Goal: Transaction & Acquisition: Purchase product/service

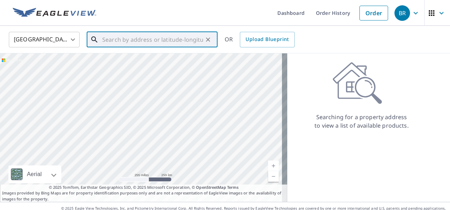
click at [181, 40] on input "text" at bounding box center [152, 40] width 101 height 20
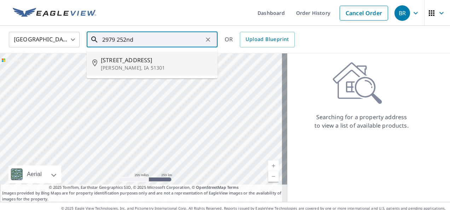
click at [130, 61] on span "[STREET_ADDRESS]" at bounding box center [156, 60] width 111 height 8
type input "[STREET_ADDRESS]"
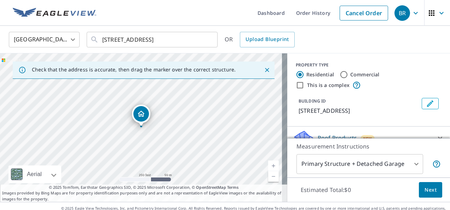
click at [268, 164] on link "Current Level 17, Zoom In" at bounding box center [273, 166] width 11 height 11
click at [268, 164] on link "Current Level 18, Zoom In" at bounding box center [273, 166] width 11 height 11
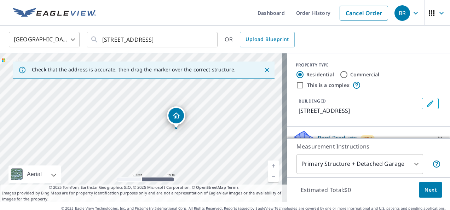
drag, startPoint x: 146, startPoint y: 115, endPoint x: 181, endPoint y: 117, distance: 35.1
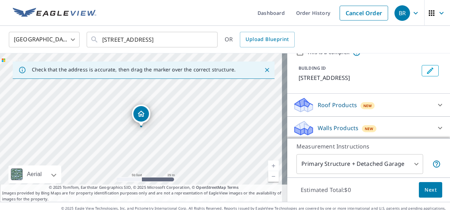
scroll to position [34, 0]
click at [436, 100] on icon at bounding box center [440, 104] width 8 height 8
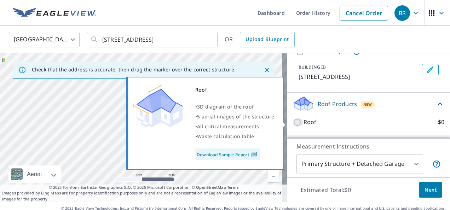
click at [293, 122] on input "Roof $0" at bounding box center [298, 122] width 11 height 8
checkbox input "true"
type input "3"
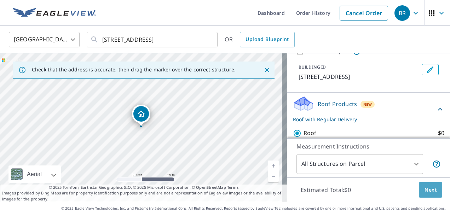
click at [425, 190] on span "Next" at bounding box center [431, 190] width 12 height 9
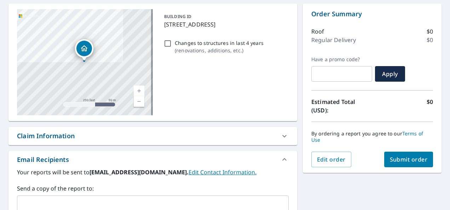
scroll to position [71, 0]
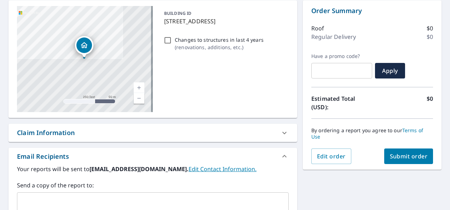
click at [136, 88] on link "Current Level 17, Zoom In" at bounding box center [139, 87] width 11 height 11
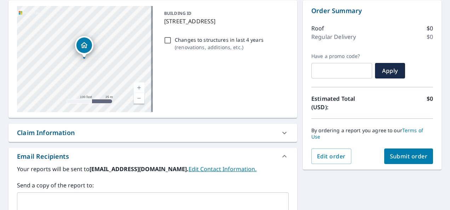
click at [136, 88] on link "Current Level 18, Zoom In" at bounding box center [139, 87] width 11 height 11
click at [136, 88] on link "Current Level 19, Zoom In" at bounding box center [139, 87] width 11 height 11
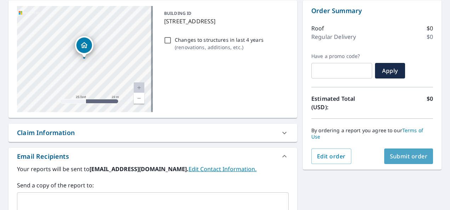
click at [394, 157] on span "Submit order" at bounding box center [409, 157] width 38 height 8
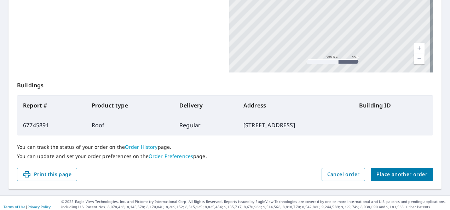
scroll to position [206, 0]
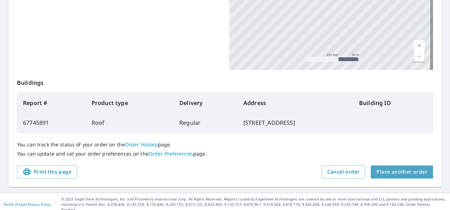
click at [394, 169] on span "Place another order" at bounding box center [402, 172] width 51 height 9
